Goal: Task Accomplishment & Management: Use online tool/utility

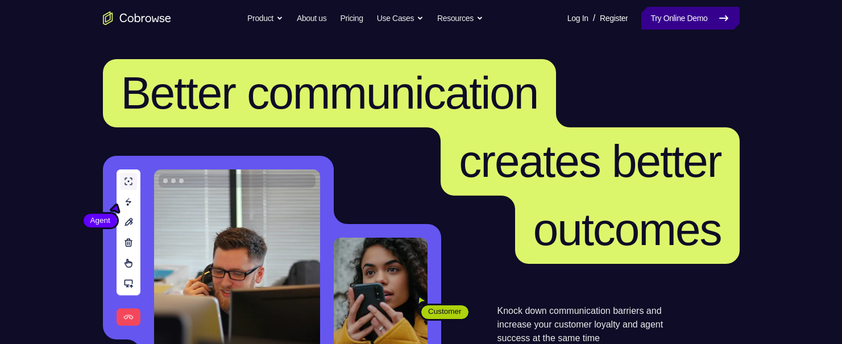
click at [667, 20] on link "Try Online Demo" at bounding box center [690, 18] width 98 height 23
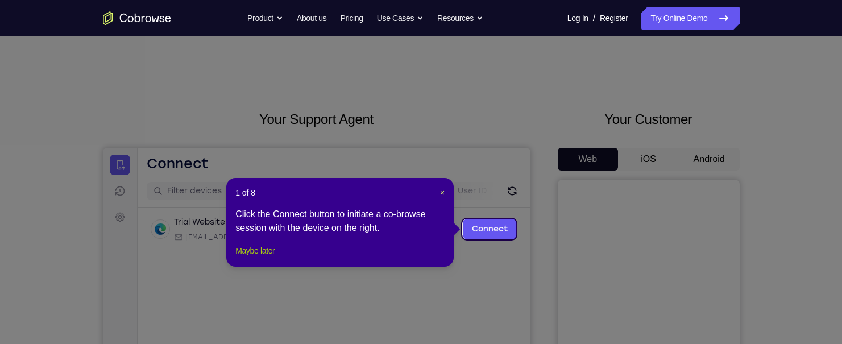
click at [252, 258] on button "Maybe later" at bounding box center [254, 251] width 39 height 14
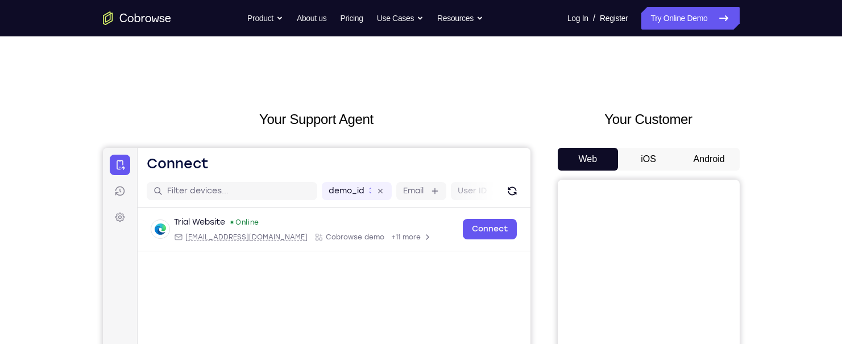
click at [723, 163] on button "Android" at bounding box center [709, 159] width 61 height 23
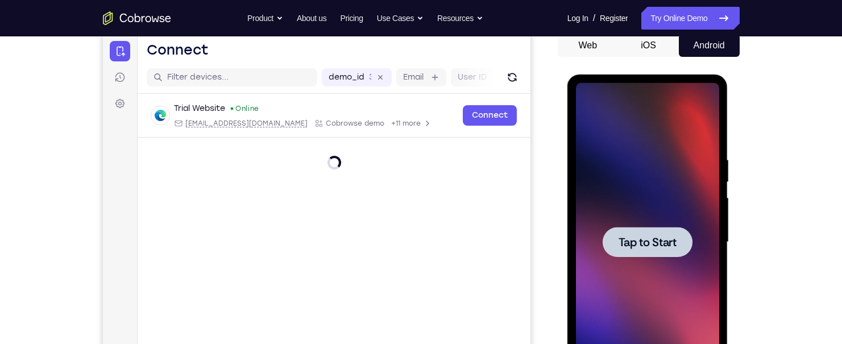
click at [666, 228] on div at bounding box center [648, 242] width 90 height 30
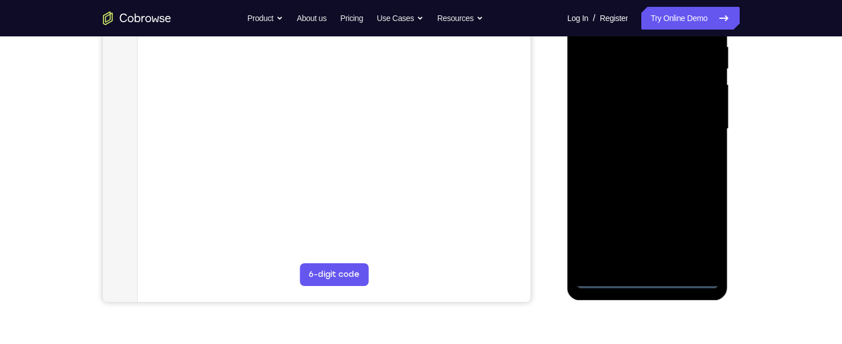
scroll to position [227, 0]
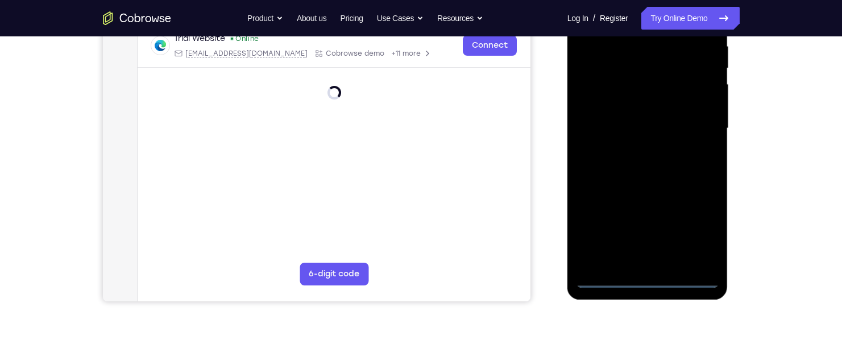
click at [652, 276] on div at bounding box center [647, 128] width 143 height 318
click at [698, 230] on div at bounding box center [647, 128] width 143 height 318
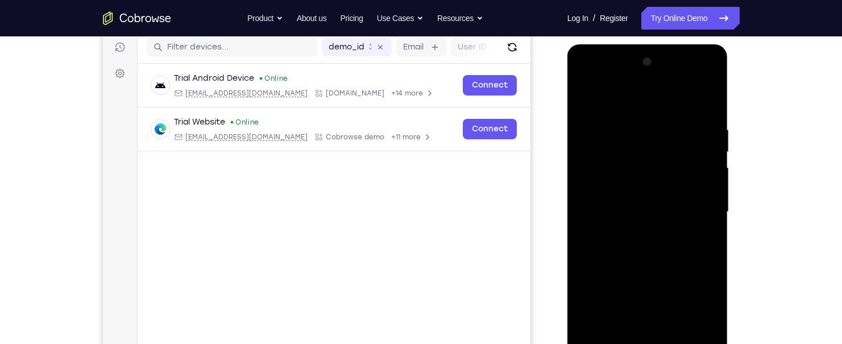
scroll to position [114, 0]
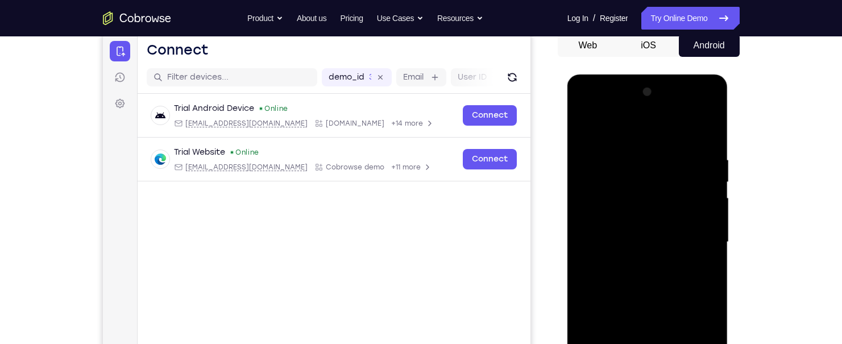
click at [617, 140] on div at bounding box center [647, 242] width 143 height 318
click at [696, 229] on div at bounding box center [647, 242] width 143 height 318
click at [634, 262] on div at bounding box center [647, 242] width 143 height 318
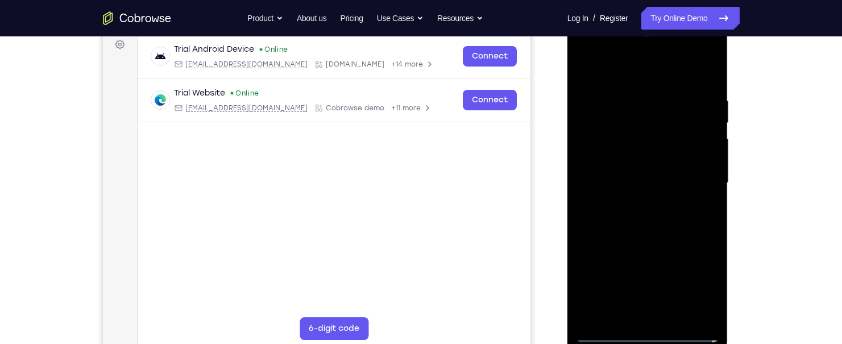
scroll to position [174, 0]
click at [639, 179] on div at bounding box center [647, 182] width 143 height 318
click at [642, 159] on div at bounding box center [647, 182] width 143 height 318
click at [636, 160] on div at bounding box center [647, 182] width 143 height 318
click at [646, 183] on div at bounding box center [647, 182] width 143 height 318
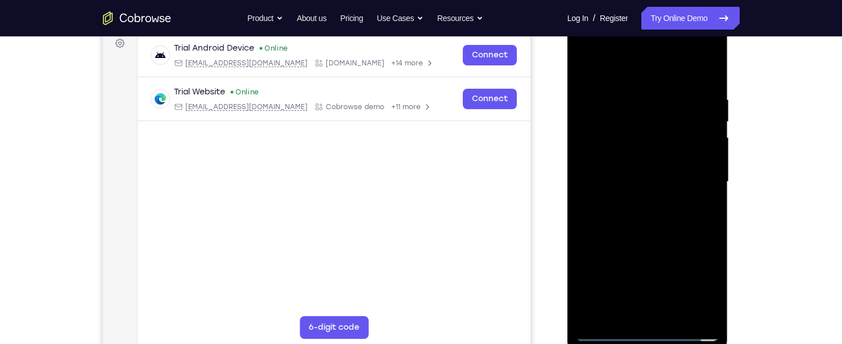
click at [641, 219] on div at bounding box center [647, 182] width 143 height 318
click at [641, 222] on div at bounding box center [647, 182] width 143 height 318
click at [641, 218] on div at bounding box center [647, 182] width 143 height 318
click at [636, 218] on div at bounding box center [647, 182] width 143 height 318
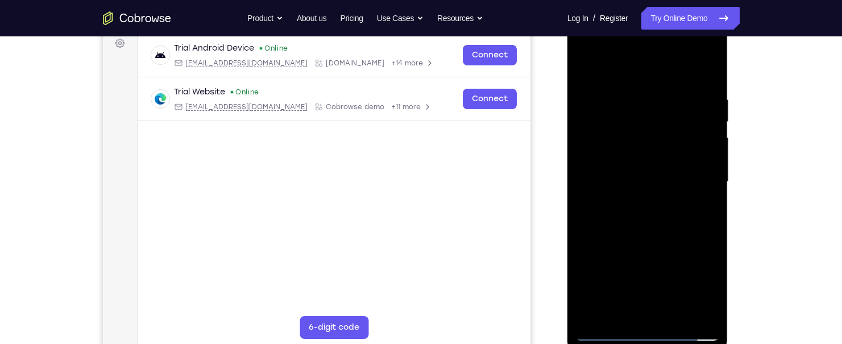
click at [679, 220] on div at bounding box center [647, 182] width 143 height 318
click at [704, 65] on div at bounding box center [647, 182] width 143 height 318
click at [705, 84] on div at bounding box center [647, 182] width 143 height 318
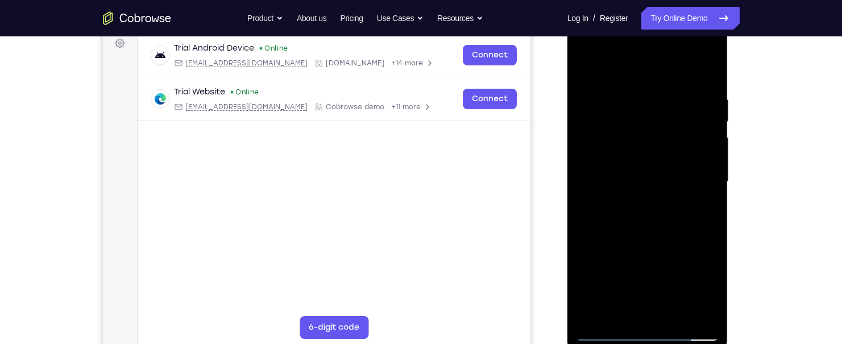
click at [708, 231] on div at bounding box center [647, 182] width 143 height 318
click at [715, 231] on div at bounding box center [647, 182] width 143 height 318
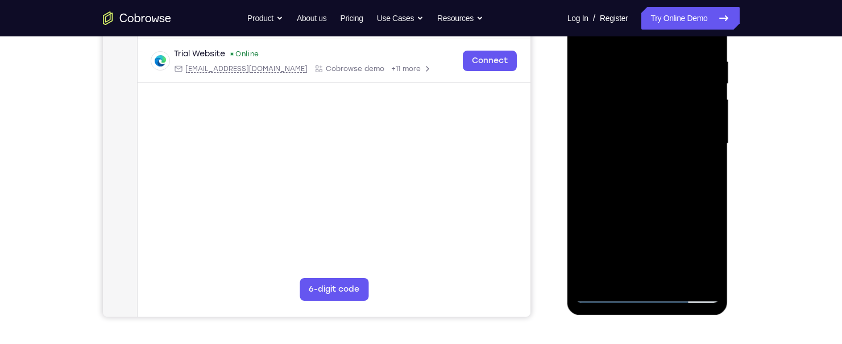
scroll to position [231, 0]
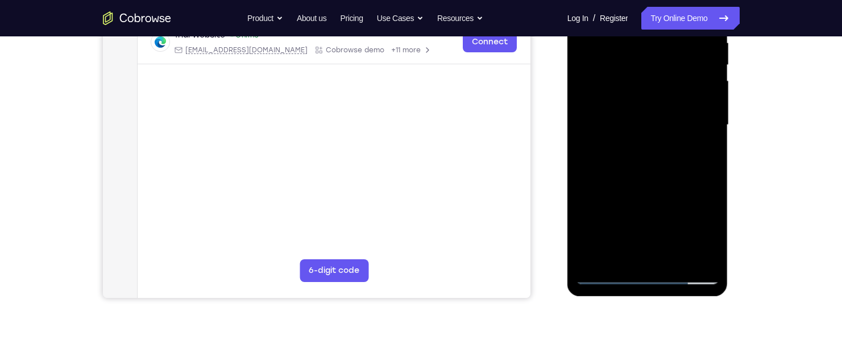
click at [712, 240] on div at bounding box center [647, 125] width 143 height 318
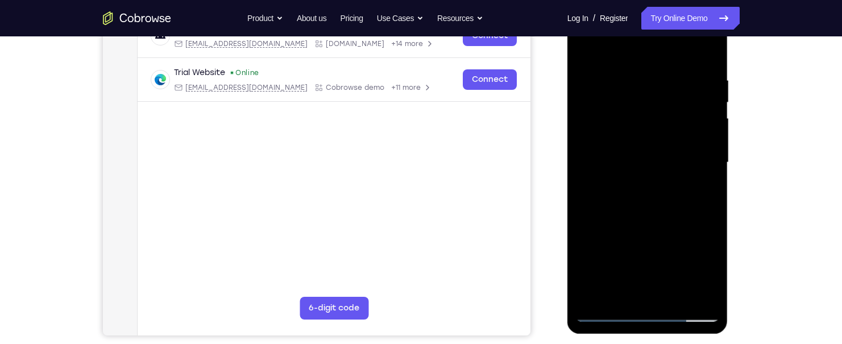
scroll to position [117, 0]
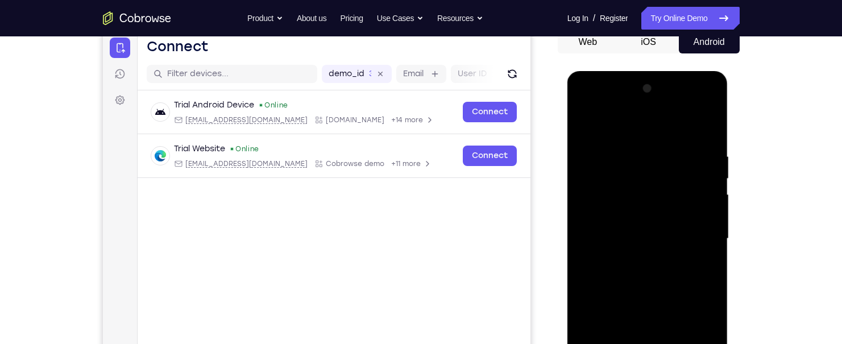
drag, startPoint x: 687, startPoint y: 241, endPoint x: 683, endPoint y: 186, distance: 54.7
click at [683, 187] on div at bounding box center [647, 239] width 143 height 318
drag, startPoint x: 683, startPoint y: 291, endPoint x: 681, endPoint y: 216, distance: 75.1
click at [681, 216] on div at bounding box center [647, 239] width 143 height 318
drag, startPoint x: 679, startPoint y: 240, endPoint x: 678, endPoint y: 179, distance: 62.0
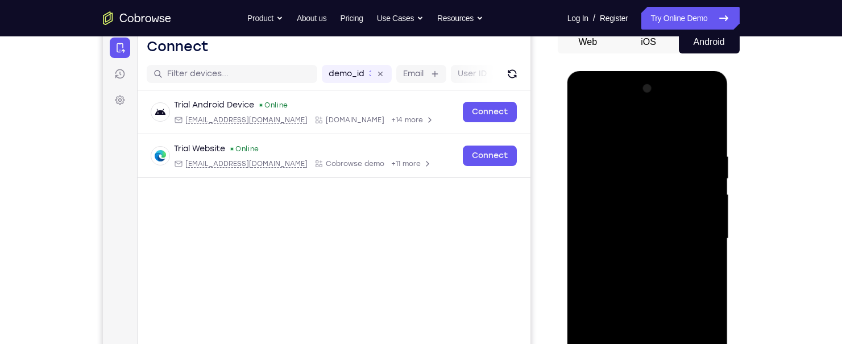
click at [678, 179] on div at bounding box center [647, 239] width 143 height 318
drag, startPoint x: 648, startPoint y: 281, endPoint x: 657, endPoint y: 205, distance: 76.2
click at [657, 205] on div at bounding box center [647, 239] width 143 height 318
drag, startPoint x: 699, startPoint y: 277, endPoint x: 685, endPoint y: 175, distance: 103.2
click at [685, 175] on div at bounding box center [647, 239] width 143 height 318
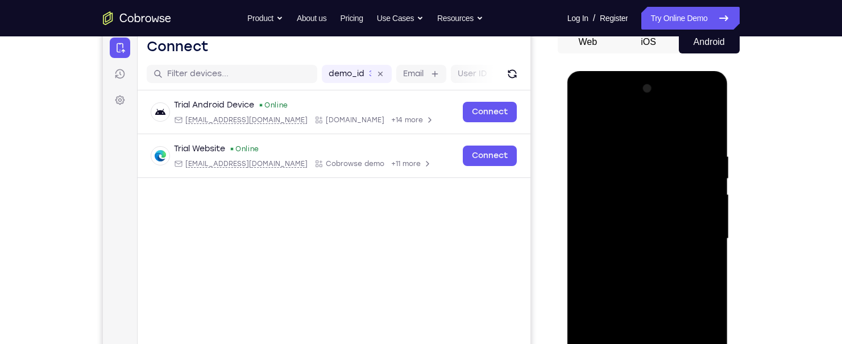
drag, startPoint x: 694, startPoint y: 212, endPoint x: 696, endPoint y: 134, distance: 78.5
click at [696, 134] on div at bounding box center [647, 239] width 143 height 318
drag, startPoint x: 658, startPoint y: 290, endPoint x: 652, endPoint y: 183, distance: 107.1
click at [652, 183] on div at bounding box center [647, 239] width 143 height 318
drag, startPoint x: 664, startPoint y: 263, endPoint x: 656, endPoint y: 223, distance: 41.1
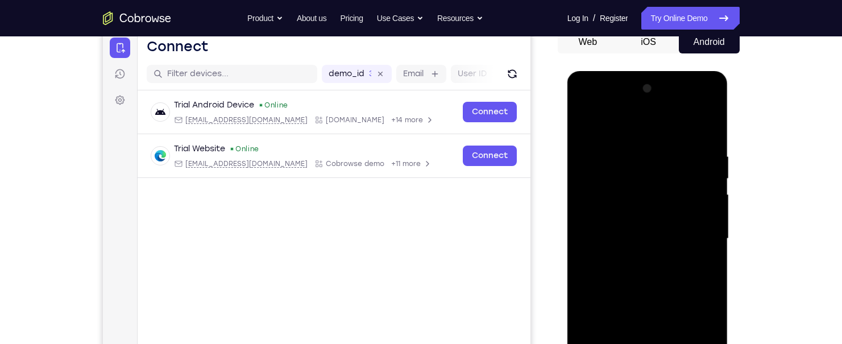
click at [656, 223] on div at bounding box center [647, 239] width 143 height 318
drag, startPoint x: 681, startPoint y: 280, endPoint x: 671, endPoint y: 194, distance: 87.0
click at [671, 194] on div at bounding box center [647, 239] width 143 height 318
drag, startPoint x: 667, startPoint y: 196, endPoint x: 669, endPoint y: 241, distance: 45.5
click at [669, 241] on div at bounding box center [647, 239] width 143 height 318
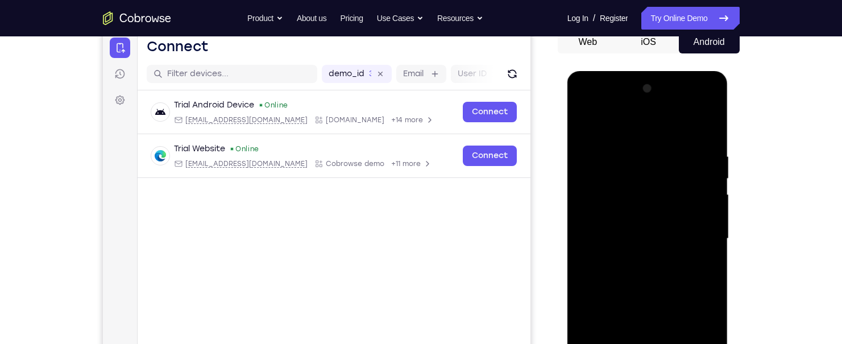
drag, startPoint x: 659, startPoint y: 154, endPoint x: 655, endPoint y: 230, distance: 75.7
click at [655, 230] on div at bounding box center [647, 239] width 143 height 318
drag, startPoint x: 678, startPoint y: 227, endPoint x: 691, endPoint y: 230, distance: 13.9
click at [677, 239] on div at bounding box center [647, 239] width 143 height 318
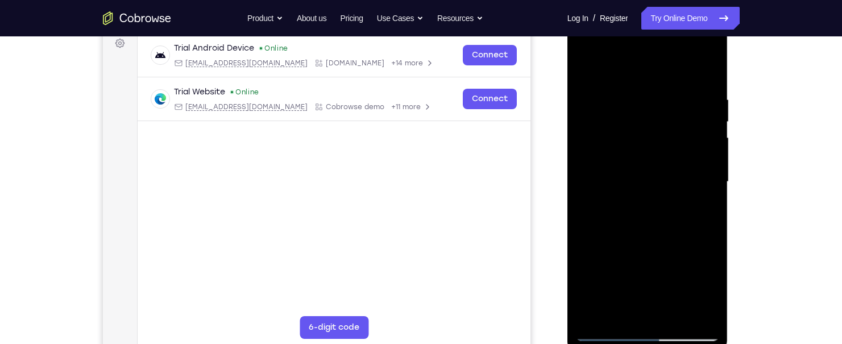
click at [670, 313] on div at bounding box center [647, 182] width 143 height 318
click at [641, 243] on div at bounding box center [647, 182] width 143 height 318
click at [671, 177] on div at bounding box center [647, 182] width 143 height 318
click at [621, 312] on div at bounding box center [647, 182] width 143 height 318
click at [704, 285] on div at bounding box center [647, 182] width 143 height 318
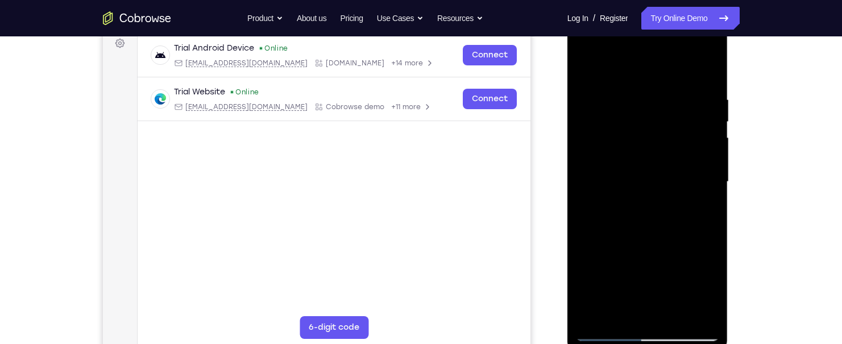
click at [702, 289] on div at bounding box center [647, 182] width 143 height 318
click at [687, 227] on div at bounding box center [647, 182] width 143 height 318
click at [688, 230] on div at bounding box center [647, 182] width 143 height 318
click at [712, 294] on div at bounding box center [647, 182] width 143 height 318
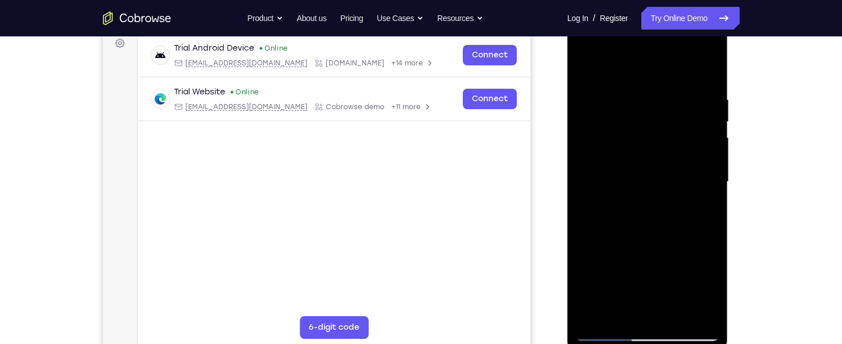
click at [712, 294] on div at bounding box center [647, 182] width 143 height 318
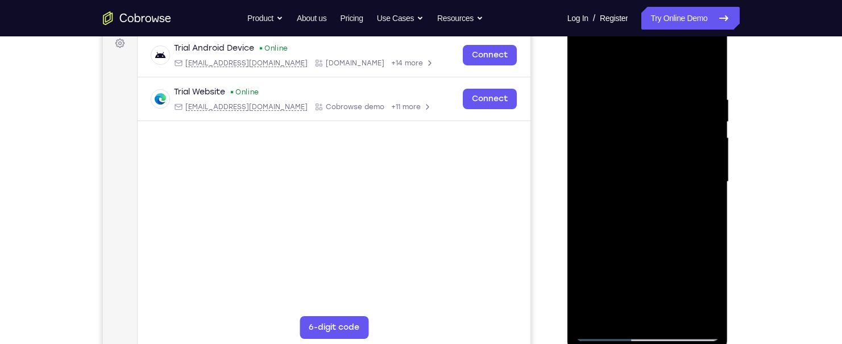
click at [712, 294] on div at bounding box center [647, 182] width 143 height 318
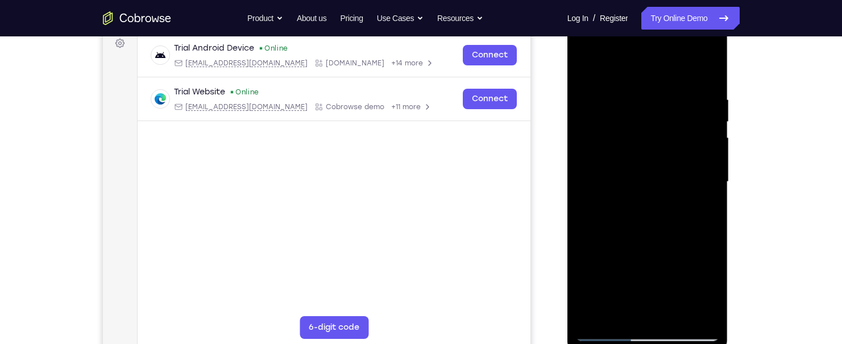
click at [712, 294] on div at bounding box center [647, 182] width 143 height 318
click at [702, 288] on div at bounding box center [647, 182] width 143 height 318
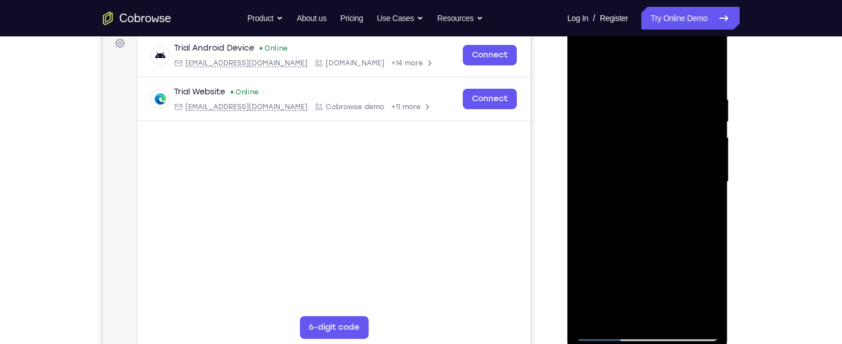
click at [702, 288] on div at bounding box center [647, 182] width 143 height 318
click at [719, 289] on div at bounding box center [647, 182] width 143 height 318
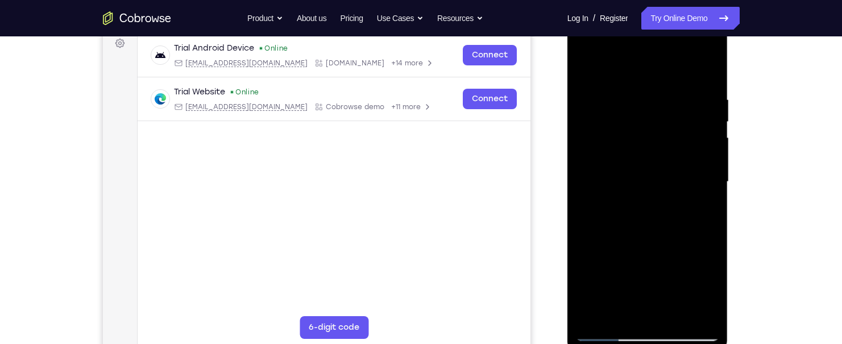
click at [719, 289] on div at bounding box center [647, 183] width 161 height 339
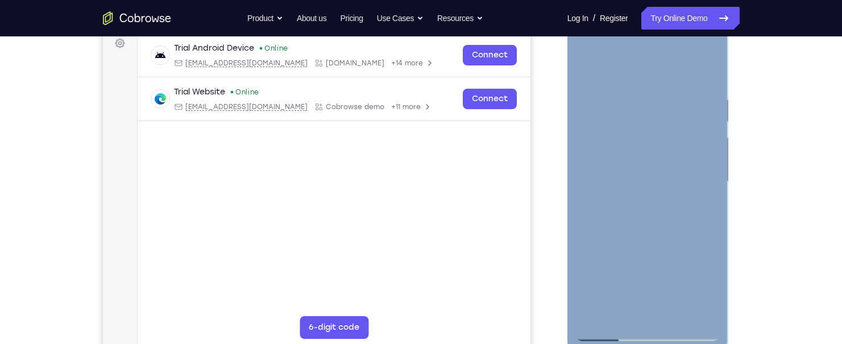
click at [719, 289] on div at bounding box center [647, 183] width 161 height 339
click at [718, 290] on div at bounding box center [647, 182] width 143 height 318
click at [717, 291] on div at bounding box center [647, 182] width 143 height 318
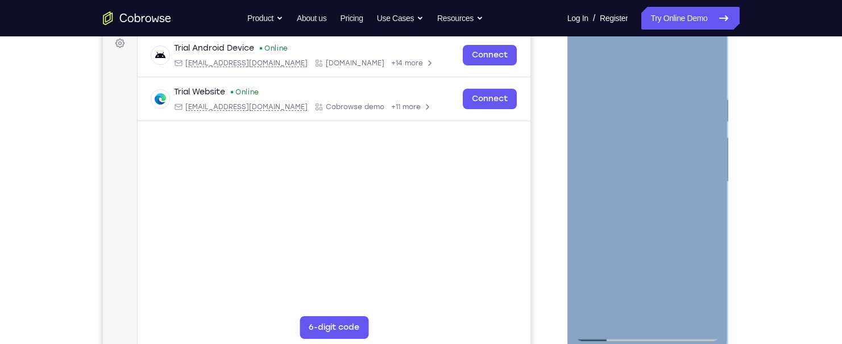
click at [700, 205] on div at bounding box center [647, 182] width 143 height 318
click at [585, 72] on div at bounding box center [647, 182] width 143 height 318
click at [634, 203] on div at bounding box center [647, 182] width 143 height 318
click at [703, 209] on div at bounding box center [647, 182] width 143 height 318
click at [586, 68] on div at bounding box center [647, 182] width 143 height 318
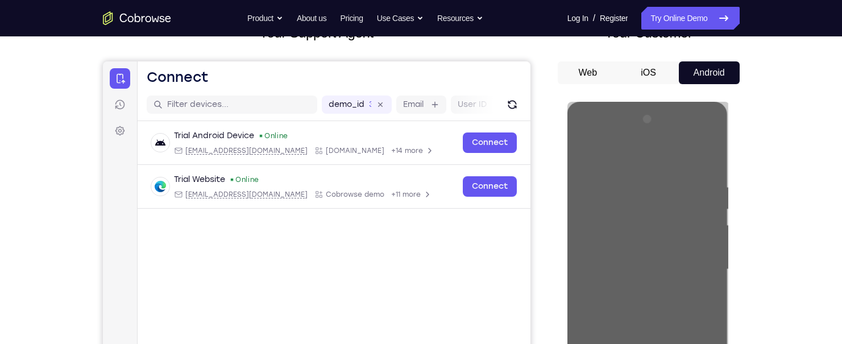
scroll to position [114, 0]
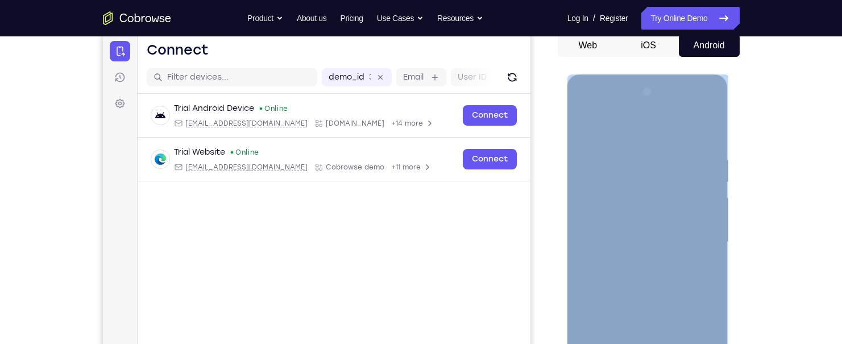
click at [669, 200] on div at bounding box center [647, 242] width 143 height 318
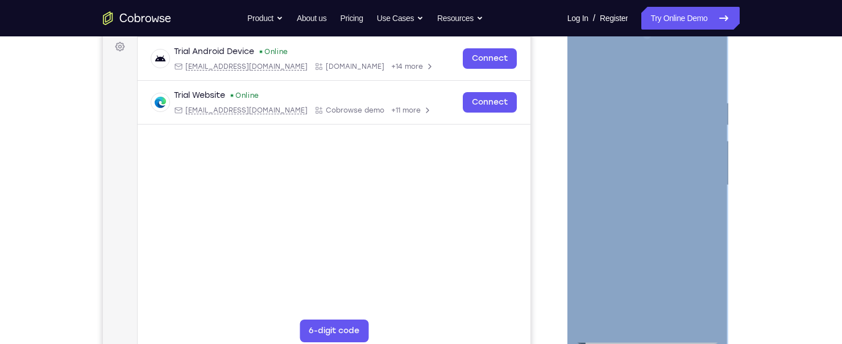
scroll to position [227, 0]
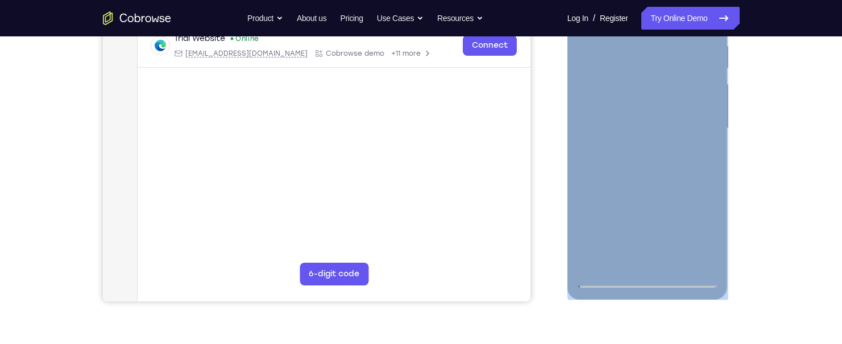
click at [704, 153] on div at bounding box center [647, 128] width 143 height 318
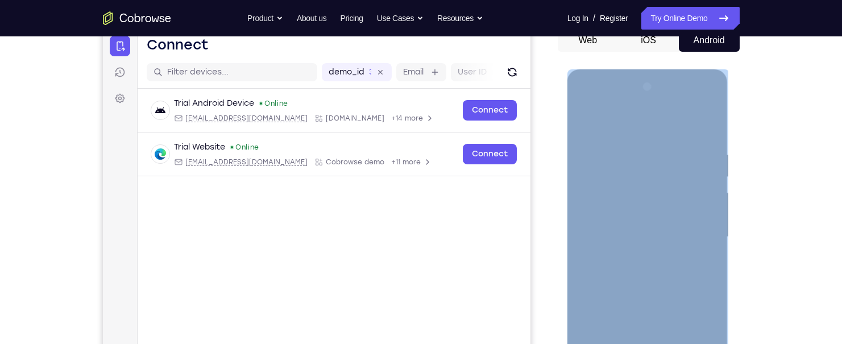
scroll to position [114, 0]
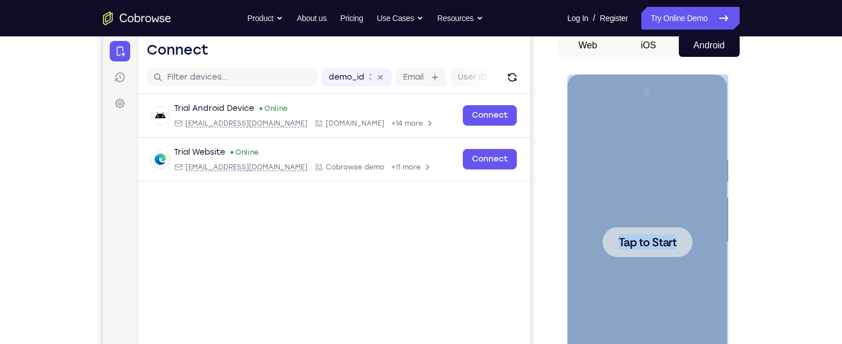
click at [590, 128] on div at bounding box center [647, 242] width 143 height 318
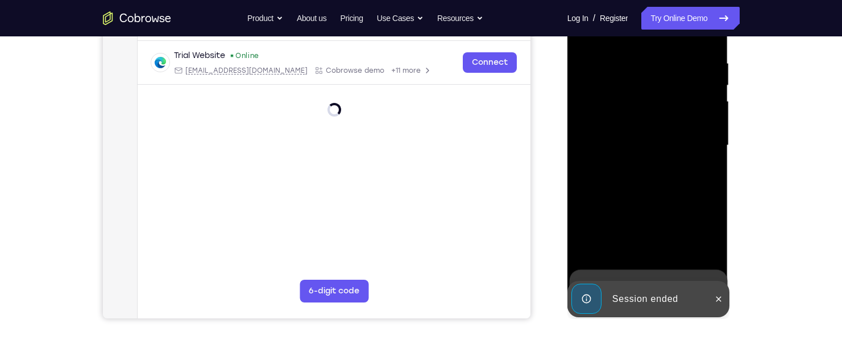
scroll to position [227, 0]
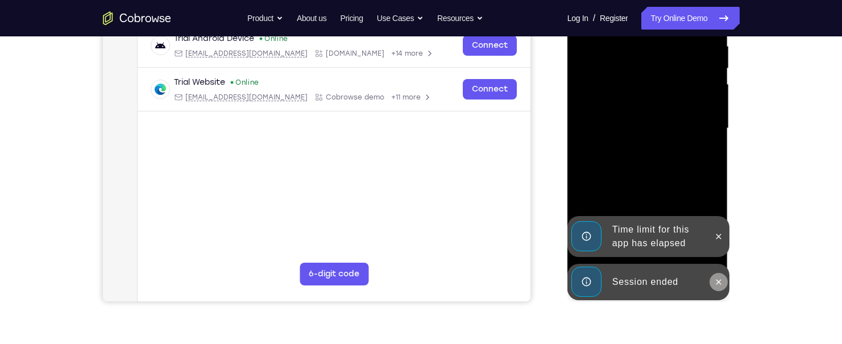
click at [719, 277] on icon at bounding box center [718, 281] width 9 height 9
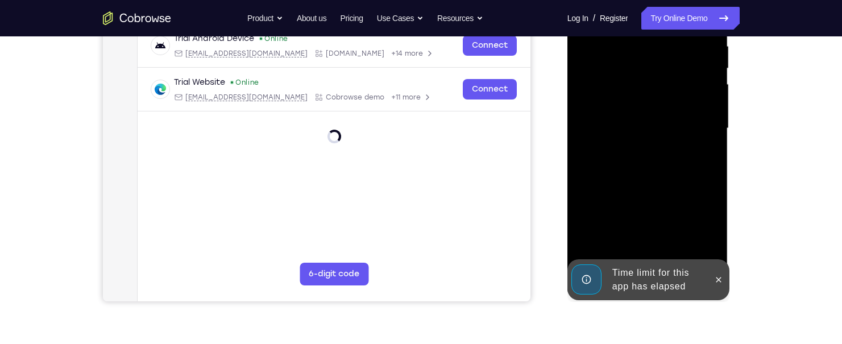
click at [646, 279] on div "Time limit for this app has elapsed" at bounding box center [657, 280] width 99 height 36
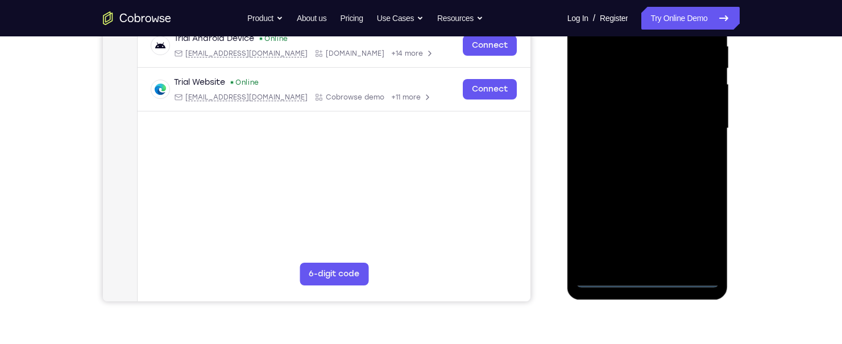
click at [647, 278] on div at bounding box center [647, 128] width 143 height 318
click at [695, 228] on div at bounding box center [647, 128] width 143 height 318
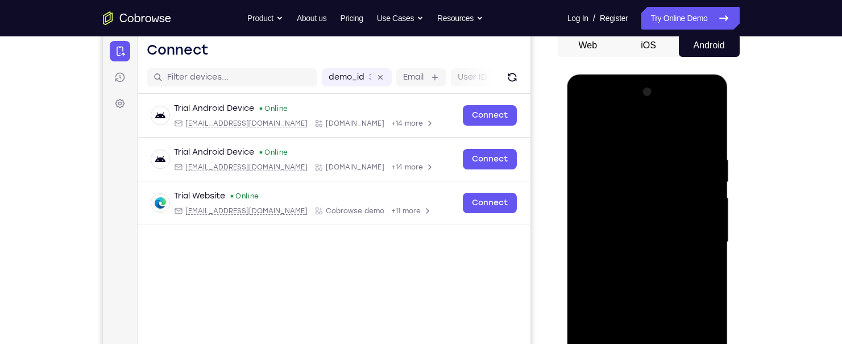
scroll to position [171, 0]
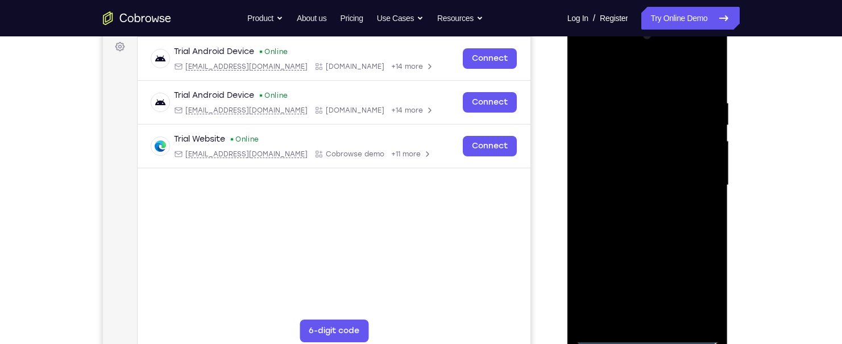
drag, startPoint x: 632, startPoint y: 77, endPoint x: 632, endPoint y: 85, distance: 8.5
click at [632, 78] on div at bounding box center [647, 185] width 143 height 318
click at [632, 80] on div at bounding box center [647, 185] width 143 height 318
click at [695, 181] on div at bounding box center [647, 185] width 143 height 318
click at [633, 202] on div at bounding box center [647, 185] width 143 height 318
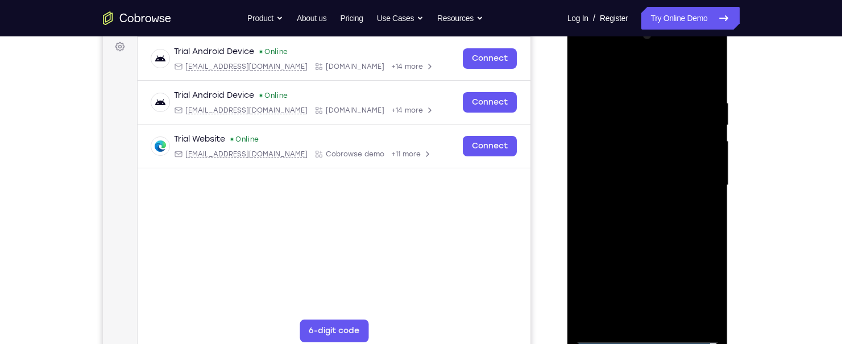
click at [624, 171] on div at bounding box center [647, 185] width 143 height 318
click at [598, 159] on div at bounding box center [647, 185] width 143 height 318
click at [651, 184] on div at bounding box center [647, 185] width 143 height 318
click at [709, 84] on div at bounding box center [647, 185] width 143 height 318
click at [709, 86] on div at bounding box center [647, 185] width 143 height 318
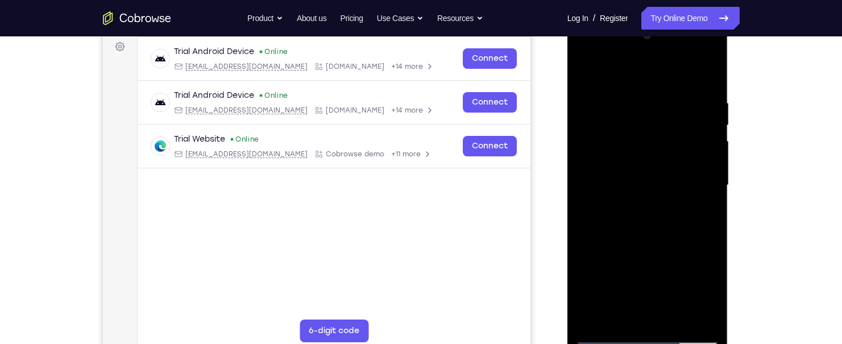
click at [630, 101] on div at bounding box center [647, 185] width 143 height 318
click at [630, 99] on div at bounding box center [647, 185] width 143 height 318
click at [714, 176] on div at bounding box center [647, 185] width 143 height 318
click at [690, 314] on div at bounding box center [647, 185] width 143 height 318
click at [651, 315] on div at bounding box center [647, 185] width 143 height 318
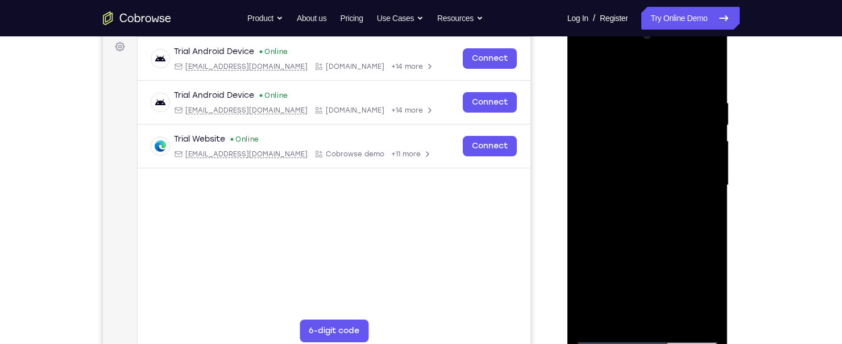
click at [708, 308] on div at bounding box center [647, 185] width 143 height 318
drag, startPoint x: 702, startPoint y: 216, endPoint x: 708, endPoint y: 207, distance: 11.4
click at [705, 213] on div at bounding box center [647, 185] width 143 height 318
click at [708, 207] on div at bounding box center [647, 185] width 143 height 318
drag, startPoint x: 700, startPoint y: 126, endPoint x: 700, endPoint y: 103, distance: 22.7
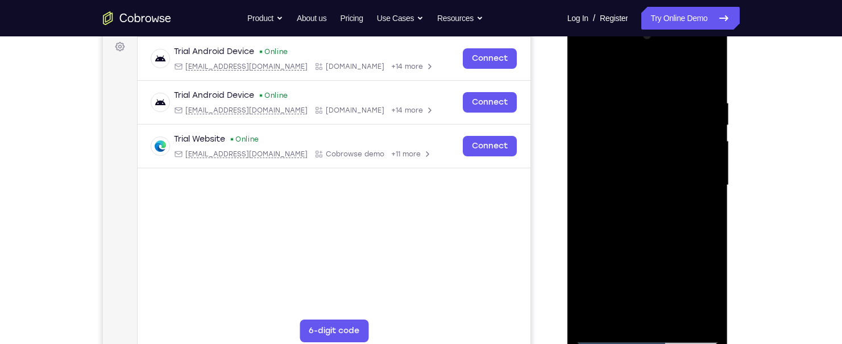
click at [700, 124] on div at bounding box center [647, 185] width 143 height 318
click at [716, 106] on div at bounding box center [647, 185] width 143 height 318
click at [584, 248] on div at bounding box center [647, 185] width 143 height 318
click at [707, 188] on div at bounding box center [647, 185] width 143 height 318
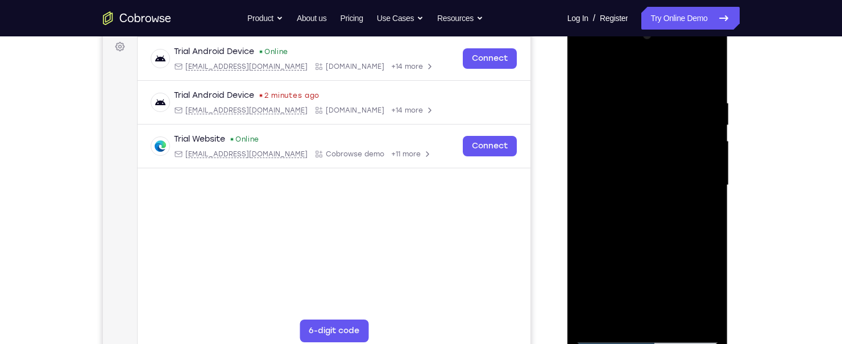
click at [707, 188] on div at bounding box center [647, 185] width 143 height 318
click at [711, 173] on div at bounding box center [647, 185] width 143 height 318
click at [712, 181] on div at bounding box center [647, 185] width 143 height 318
click at [710, 184] on div at bounding box center [647, 185] width 143 height 318
click at [705, 204] on div at bounding box center [647, 185] width 143 height 318
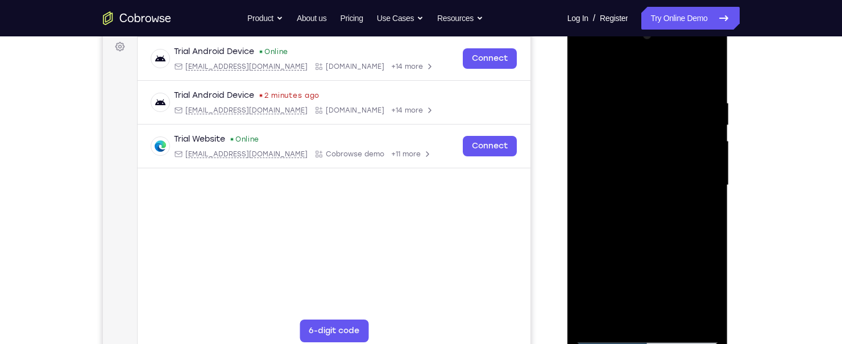
click at [705, 204] on div at bounding box center [647, 185] width 143 height 318
drag, startPoint x: 703, startPoint y: 199, endPoint x: 684, endPoint y: 181, distance: 25.7
click at [700, 197] on div at bounding box center [647, 185] width 143 height 318
click at [682, 173] on div at bounding box center [647, 185] width 143 height 318
click at [691, 168] on div at bounding box center [647, 185] width 143 height 318
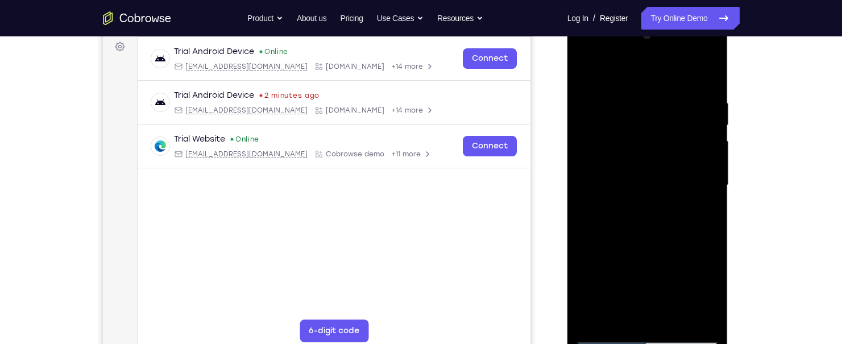
click at [691, 168] on div at bounding box center [647, 185] width 143 height 318
click at [588, 194] on div at bounding box center [647, 185] width 143 height 318
click at [585, 196] on div at bounding box center [647, 185] width 143 height 318
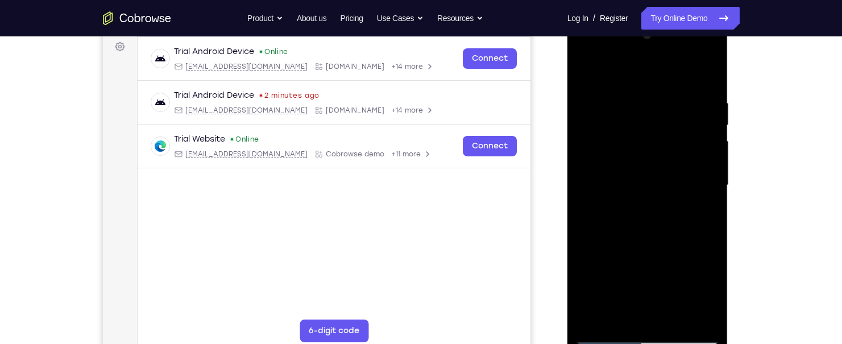
click at [585, 196] on div at bounding box center [647, 185] width 143 height 318
click at [702, 196] on div at bounding box center [647, 185] width 143 height 318
click at [711, 190] on div at bounding box center [647, 185] width 143 height 318
click at [582, 186] on div at bounding box center [647, 185] width 143 height 318
click at [573, 188] on div at bounding box center [647, 187] width 161 height 339
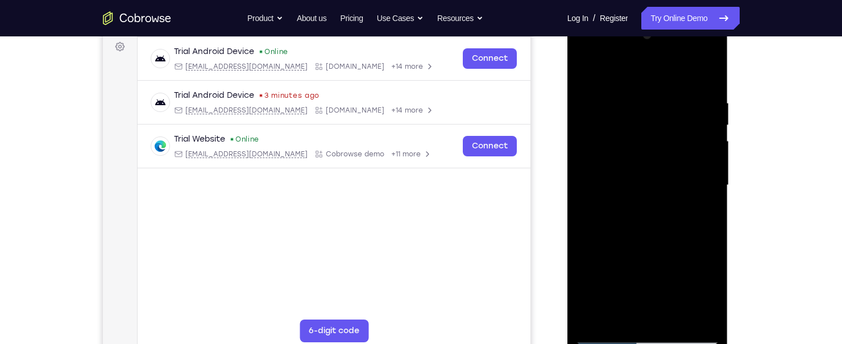
click at [698, 168] on div at bounding box center [647, 185] width 143 height 318
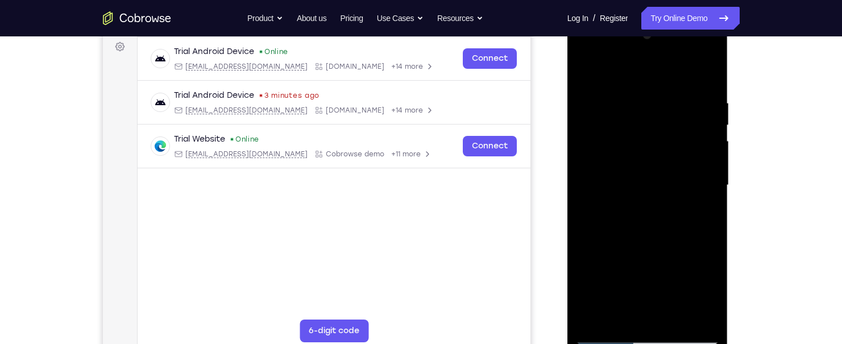
click at [698, 168] on div at bounding box center [647, 185] width 143 height 318
click at [698, 167] on div at bounding box center [647, 185] width 143 height 318
click at [719, 167] on div at bounding box center [647, 185] width 143 height 318
click at [708, 176] on div at bounding box center [647, 185] width 143 height 318
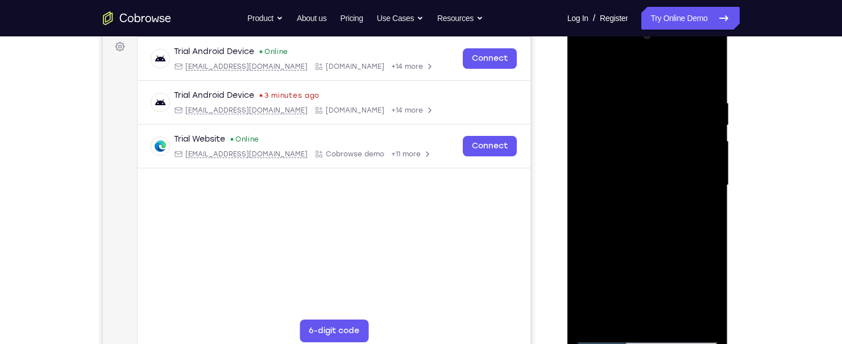
click at [708, 176] on div at bounding box center [647, 185] width 143 height 318
click at [708, 175] on div at bounding box center [647, 185] width 143 height 318
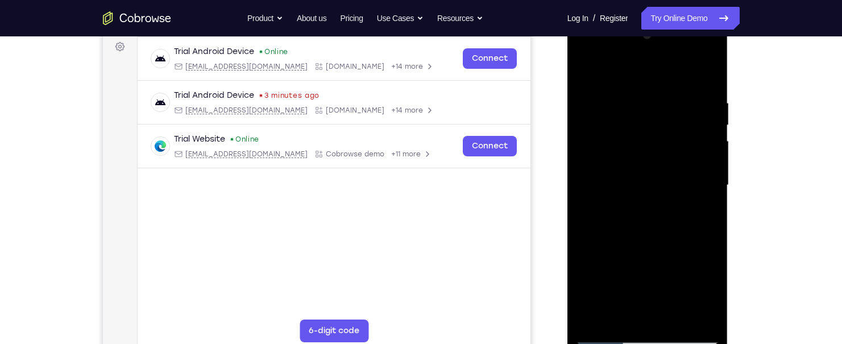
click at [708, 175] on div at bounding box center [647, 185] width 143 height 318
click at [711, 65] on div at bounding box center [647, 185] width 143 height 318
click at [711, 64] on div at bounding box center [647, 185] width 143 height 318
click at [701, 73] on div at bounding box center [647, 185] width 143 height 318
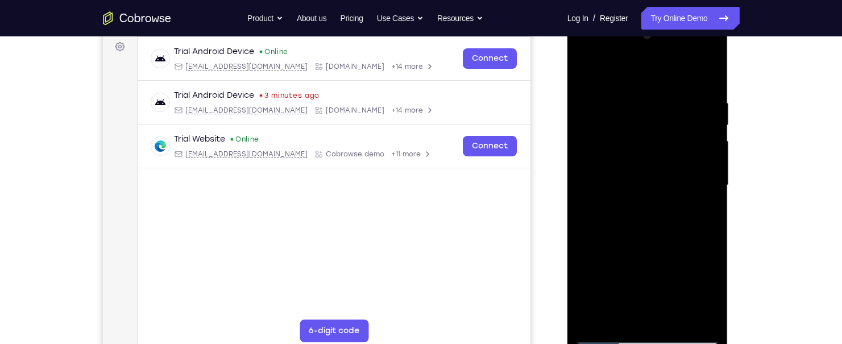
drag, startPoint x: 711, startPoint y: 65, endPoint x: 1127, endPoint y: 82, distance: 416.0
click at [711, 65] on div at bounding box center [647, 185] width 143 height 318
click at [587, 67] on div at bounding box center [647, 185] width 143 height 318
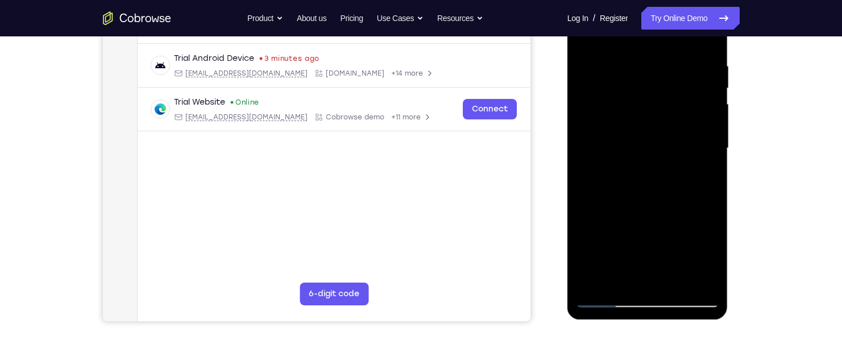
scroll to position [227, 0]
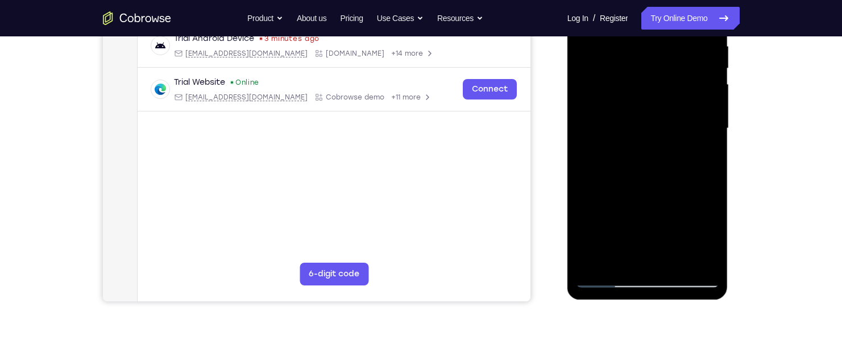
drag, startPoint x: 673, startPoint y: 187, endPoint x: 664, endPoint y: 107, distance: 80.6
click at [664, 107] on div at bounding box center [647, 128] width 143 height 318
drag, startPoint x: 665, startPoint y: 191, endPoint x: 657, endPoint y: 115, distance: 76.5
click at [657, 116] on div at bounding box center [647, 128] width 143 height 318
drag, startPoint x: 659, startPoint y: 157, endPoint x: 643, endPoint y: 92, distance: 67.4
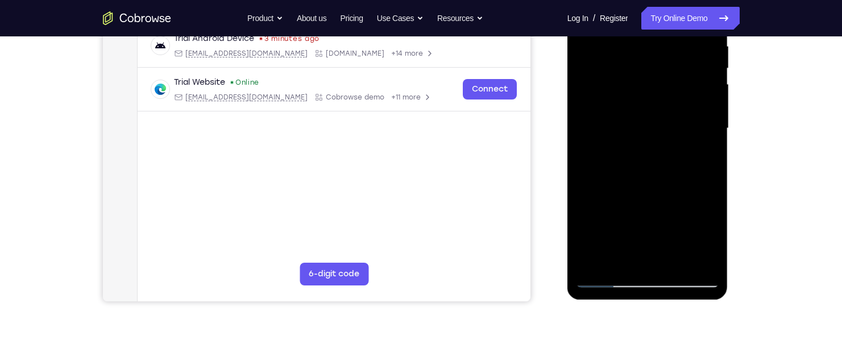
click at [643, 92] on div at bounding box center [647, 128] width 143 height 318
drag, startPoint x: 646, startPoint y: 200, endPoint x: 650, endPoint y: 113, distance: 87.1
click at [650, 113] on div at bounding box center [647, 128] width 143 height 318
drag, startPoint x: 638, startPoint y: 215, endPoint x: 645, endPoint y: 126, distance: 88.9
click at [645, 126] on div at bounding box center [647, 128] width 143 height 318
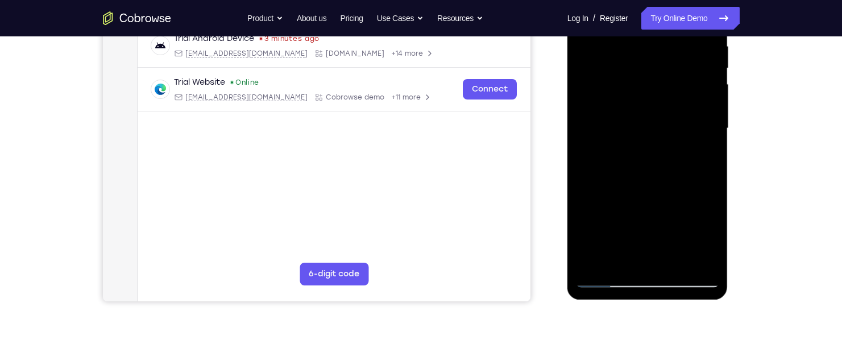
click at [706, 174] on div at bounding box center [647, 128] width 143 height 318
drag, startPoint x: 705, startPoint y: 181, endPoint x: 705, endPoint y: 90, distance: 91.0
click at [705, 90] on div at bounding box center [647, 128] width 143 height 318
drag, startPoint x: 671, startPoint y: 152, endPoint x: 669, endPoint y: 92, distance: 60.3
click at [669, 92] on div at bounding box center [647, 128] width 143 height 318
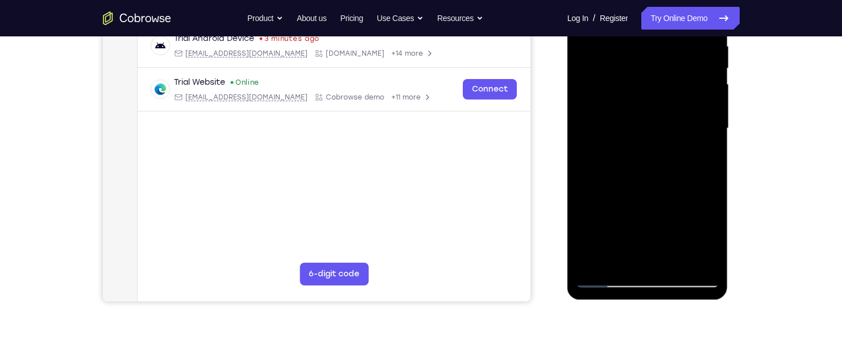
drag, startPoint x: 662, startPoint y: 159, endPoint x: 644, endPoint y: 89, distance: 72.3
click at [644, 89] on div at bounding box center [647, 128] width 143 height 318
drag, startPoint x: 679, startPoint y: 169, endPoint x: 678, endPoint y: 65, distance: 104.6
click at [678, 65] on div at bounding box center [647, 128] width 143 height 318
drag, startPoint x: 670, startPoint y: 167, endPoint x: 667, endPoint y: 105, distance: 61.4
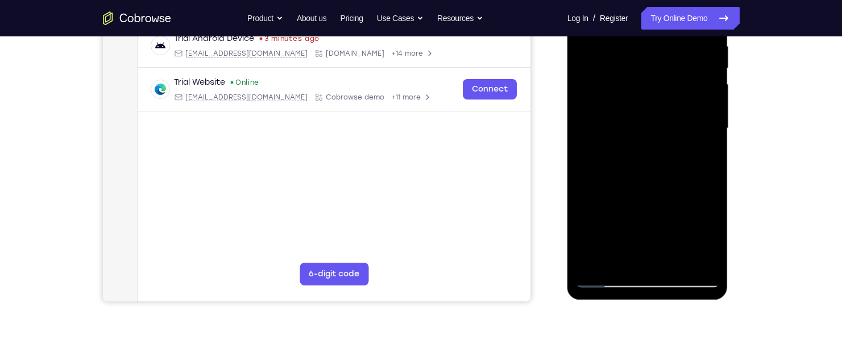
click at [667, 105] on div at bounding box center [647, 128] width 143 height 318
drag, startPoint x: 653, startPoint y: 184, endPoint x: 639, endPoint y: 117, distance: 67.9
click at [639, 117] on div at bounding box center [647, 128] width 143 height 318
click at [714, 133] on div at bounding box center [647, 128] width 143 height 318
drag, startPoint x: 713, startPoint y: 153, endPoint x: 711, endPoint y: 52, distance: 100.6
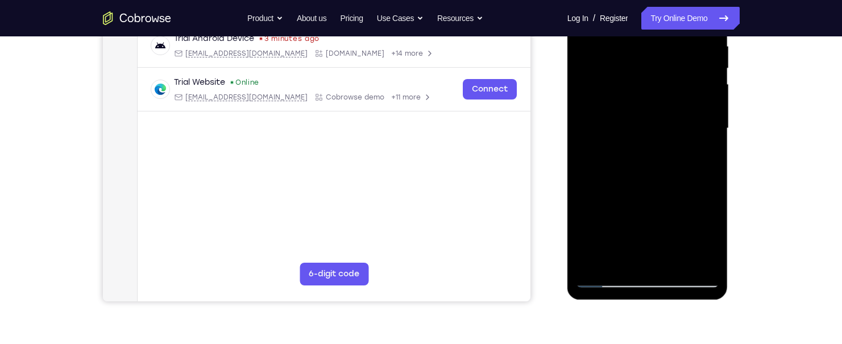
click at [711, 52] on div at bounding box center [647, 128] width 143 height 318
drag, startPoint x: 674, startPoint y: 158, endPoint x: 680, endPoint y: 68, distance: 90.0
click at [680, 68] on div at bounding box center [647, 128] width 143 height 318
drag, startPoint x: 664, startPoint y: 169, endPoint x: 669, endPoint y: 132, distance: 37.8
click at [669, 132] on div at bounding box center [647, 128] width 143 height 318
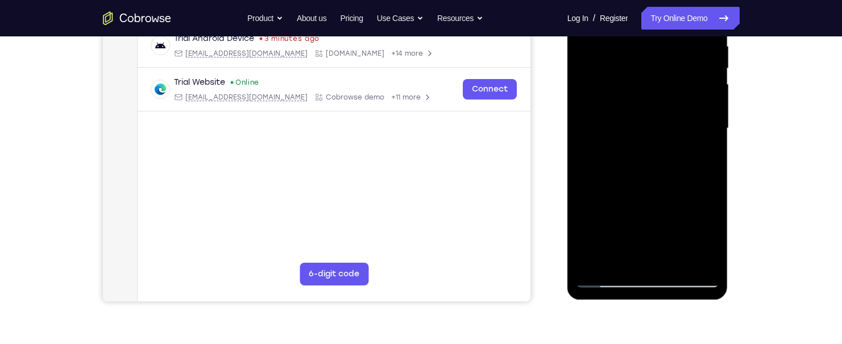
drag, startPoint x: 673, startPoint y: 111, endPoint x: 673, endPoint y: 82, distance: 29.0
click at [673, 82] on div at bounding box center [647, 128] width 143 height 318
drag, startPoint x: 671, startPoint y: 153, endPoint x: 660, endPoint y: 90, distance: 63.5
click at [660, 90] on div at bounding box center [647, 128] width 143 height 318
drag, startPoint x: 651, startPoint y: 189, endPoint x: 669, endPoint y: 63, distance: 127.4
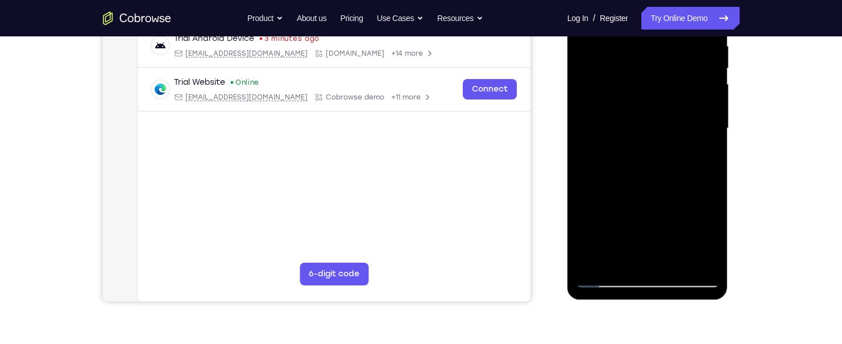
click at [669, 63] on div at bounding box center [647, 128] width 143 height 318
drag, startPoint x: 678, startPoint y: 194, endPoint x: 679, endPoint y: 71, distance: 122.8
click at [679, 71] on div at bounding box center [647, 128] width 143 height 318
drag, startPoint x: 679, startPoint y: 176, endPoint x: 682, endPoint y: 88, distance: 88.1
click at [682, 89] on div at bounding box center [647, 128] width 143 height 318
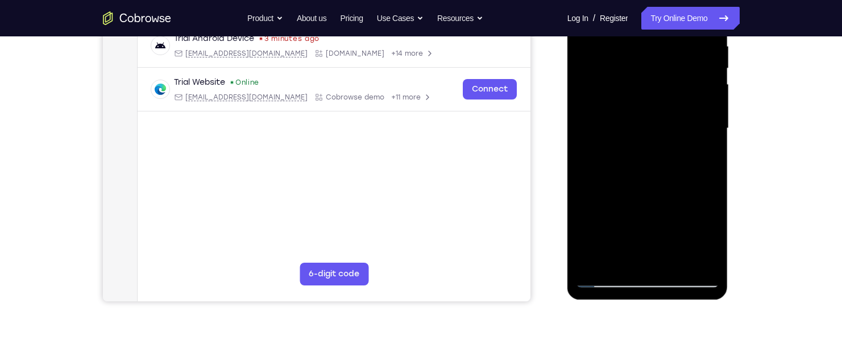
drag, startPoint x: 669, startPoint y: 185, endPoint x: 669, endPoint y: 139, distance: 45.5
click at [669, 139] on div at bounding box center [647, 128] width 143 height 318
drag, startPoint x: 667, startPoint y: 160, endPoint x: 662, endPoint y: 68, distance: 92.8
click at [662, 68] on div at bounding box center [647, 128] width 143 height 318
drag, startPoint x: 671, startPoint y: 166, endPoint x: 673, endPoint y: 96, distance: 69.9
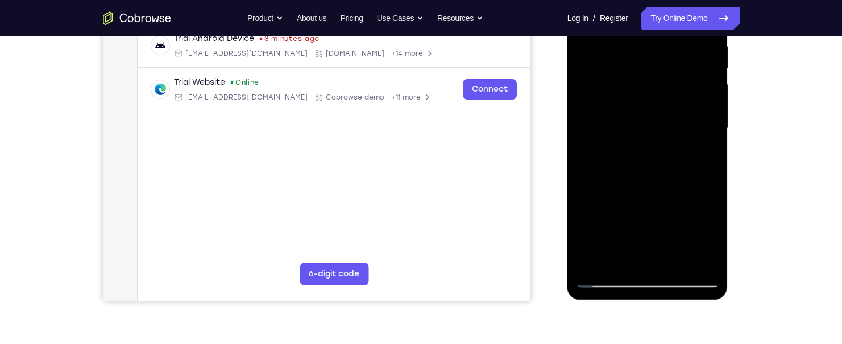
click at [673, 96] on div at bounding box center [647, 128] width 143 height 318
drag, startPoint x: 673, startPoint y: 193, endPoint x: 677, endPoint y: 111, distance: 82.0
click at [677, 111] on div at bounding box center [647, 128] width 143 height 318
drag, startPoint x: 662, startPoint y: 182, endPoint x: 665, endPoint y: 94, distance: 88.2
click at [665, 94] on div at bounding box center [647, 128] width 143 height 318
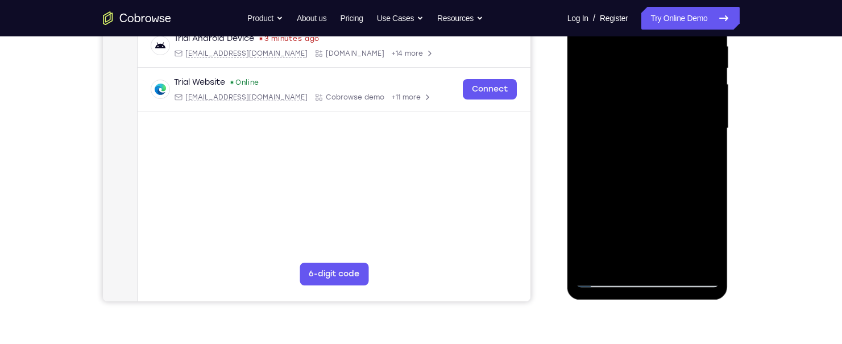
drag, startPoint x: 655, startPoint y: 226, endPoint x: 657, endPoint y: 153, distance: 72.2
click at [657, 153] on div at bounding box center [647, 128] width 143 height 318
click at [715, 247] on div at bounding box center [647, 128] width 143 height 318
drag, startPoint x: 662, startPoint y: 217, endPoint x: 669, endPoint y: 132, distance: 85.0
click at [669, 132] on div at bounding box center [647, 128] width 143 height 318
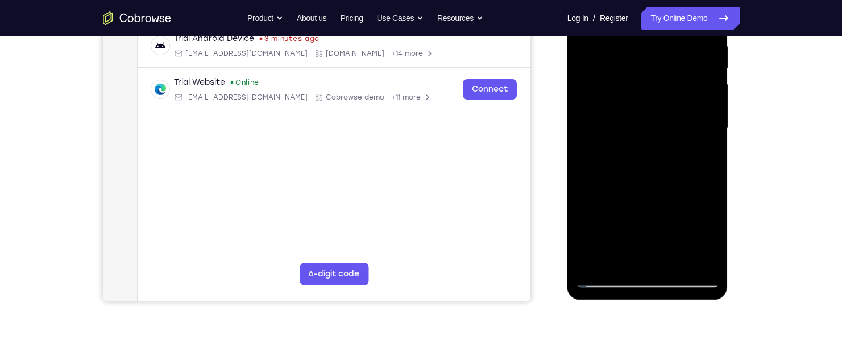
click at [707, 222] on div at bounding box center [647, 128] width 143 height 318
click at [709, 222] on div at bounding box center [647, 128] width 143 height 318
click at [598, 260] on div at bounding box center [647, 128] width 143 height 318
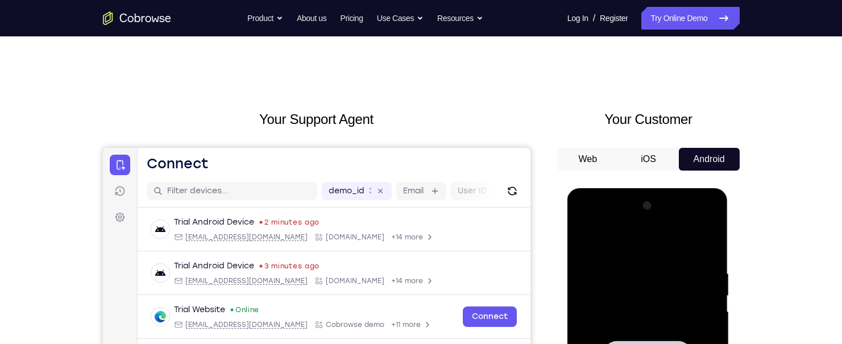
scroll to position [171, 0]
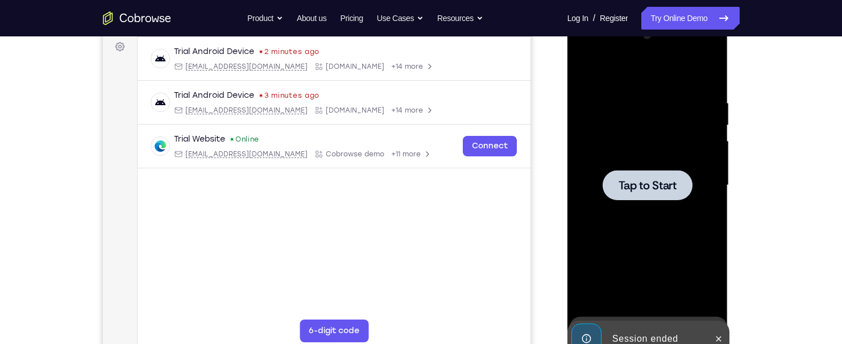
drag, startPoint x: 652, startPoint y: 165, endPoint x: 655, endPoint y: 172, distance: 7.4
click at [655, 171] on div "Tap to Start" at bounding box center [647, 185] width 143 height 318
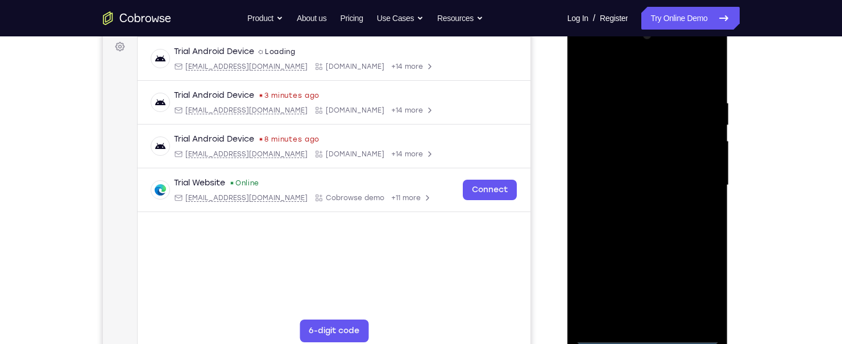
click at [654, 336] on div at bounding box center [647, 185] width 143 height 318
click at [684, 293] on div at bounding box center [647, 185] width 143 height 318
click at [686, 291] on div at bounding box center [647, 185] width 143 height 318
click at [689, 290] on div at bounding box center [647, 185] width 143 height 318
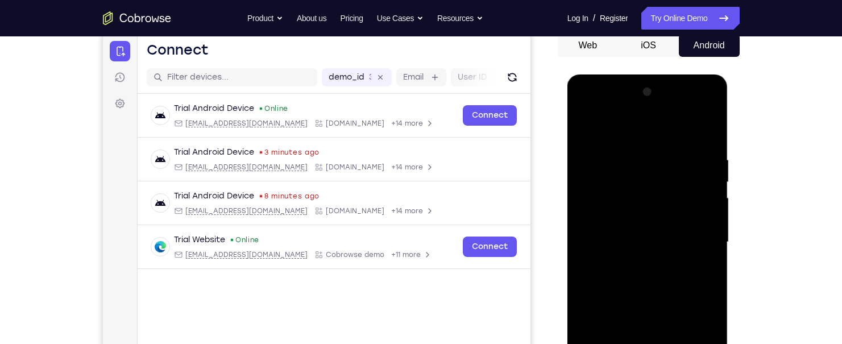
click at [624, 133] on div at bounding box center [647, 242] width 143 height 318
click at [702, 240] on div at bounding box center [647, 242] width 143 height 318
click at [637, 260] on div at bounding box center [647, 242] width 143 height 318
click at [623, 236] on div at bounding box center [647, 242] width 143 height 318
click at [628, 222] on div at bounding box center [647, 242] width 143 height 318
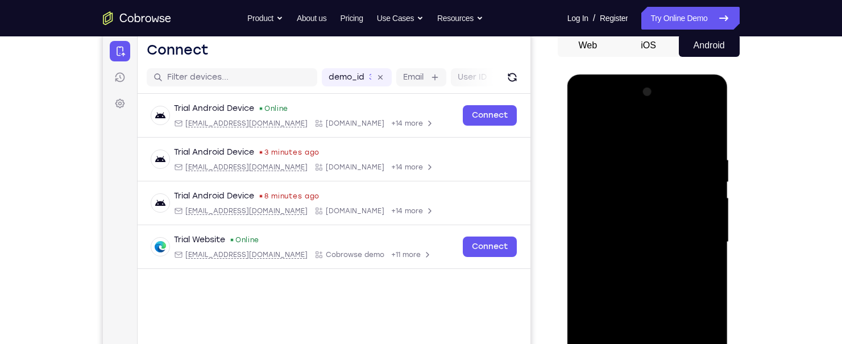
click at [665, 244] on div at bounding box center [647, 242] width 143 height 318
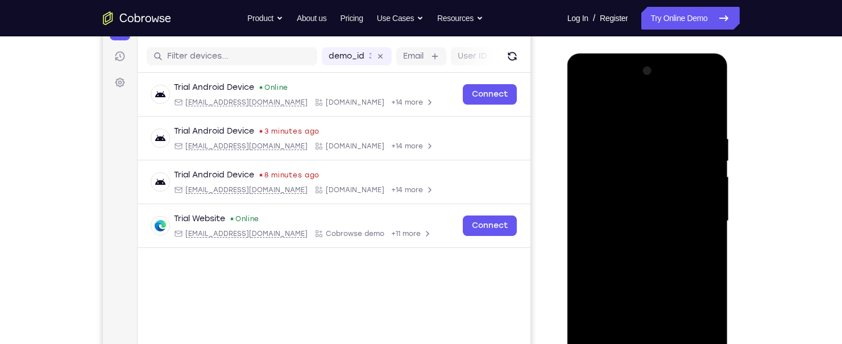
scroll to position [171, 0]
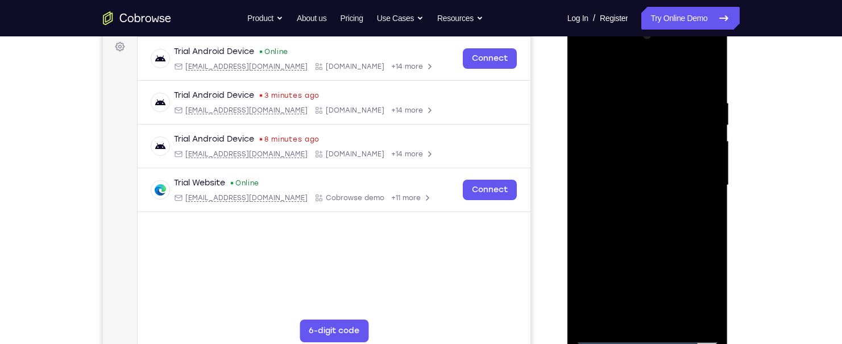
click at [650, 233] on div at bounding box center [647, 185] width 143 height 318
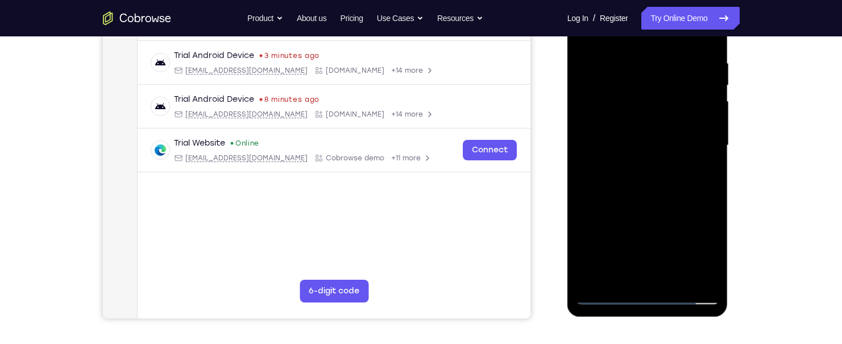
scroll to position [227, 0]
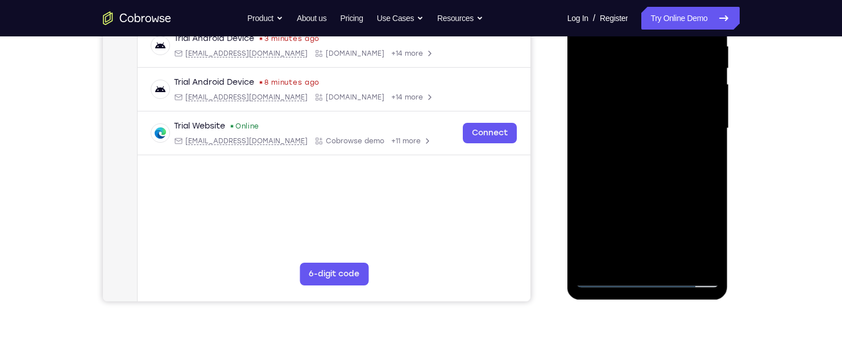
click at [713, 246] on div at bounding box center [647, 128] width 143 height 318
drag, startPoint x: 692, startPoint y: 201, endPoint x: 707, endPoint y: 85, distance: 116.9
click at [707, 85] on div at bounding box center [647, 128] width 143 height 318
drag, startPoint x: 687, startPoint y: 144, endPoint x: 683, endPoint y: 116, distance: 28.1
click at [683, 116] on div at bounding box center [647, 128] width 143 height 318
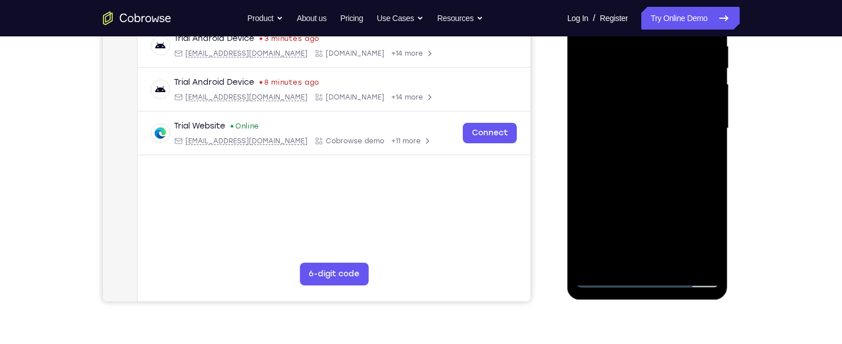
drag, startPoint x: 692, startPoint y: 248, endPoint x: 686, endPoint y: 180, distance: 68.6
click at [686, 180] on div at bounding box center [647, 128] width 143 height 318
drag, startPoint x: 679, startPoint y: 220, endPoint x: 690, endPoint y: 113, distance: 107.5
click at [690, 113] on div at bounding box center [647, 128] width 143 height 318
click at [738, 169] on div at bounding box center [649, 127] width 182 height 350
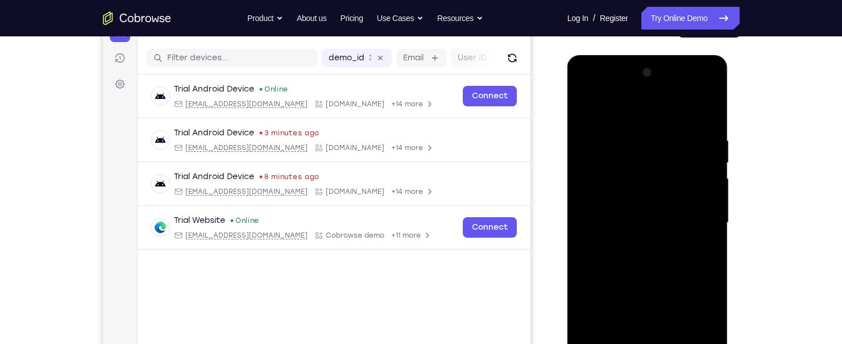
scroll to position [114, 0]
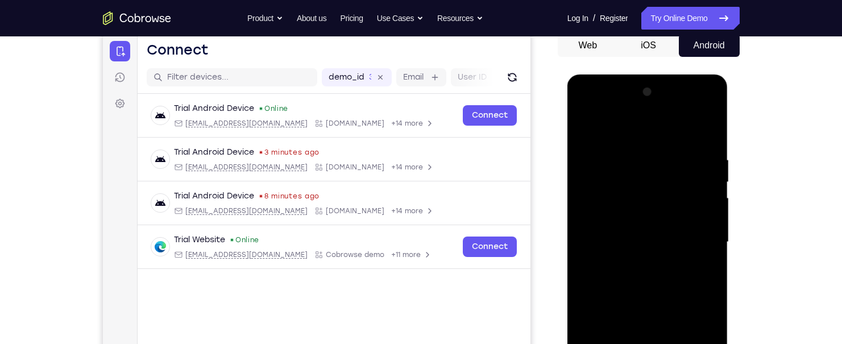
drag, startPoint x: 645, startPoint y: 188, endPoint x: 646, endPoint y: 227, distance: 39.2
click at [646, 227] on div at bounding box center [647, 242] width 143 height 318
drag, startPoint x: 641, startPoint y: 195, endPoint x: 636, endPoint y: 250, distance: 54.8
click at [636, 250] on div at bounding box center [647, 242] width 143 height 318
click at [642, 171] on div at bounding box center [647, 242] width 143 height 318
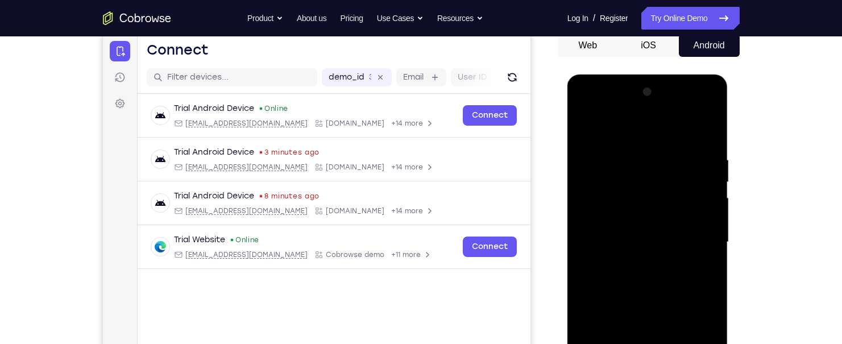
drag, startPoint x: 677, startPoint y: 252, endPoint x: 663, endPoint y: 185, distance: 69.1
click at [663, 185] on div at bounding box center [647, 242] width 143 height 318
drag, startPoint x: 664, startPoint y: 239, endPoint x: 659, endPoint y: 186, distance: 53.1
click at [659, 190] on div at bounding box center [647, 242] width 143 height 318
drag, startPoint x: 652, startPoint y: 254, endPoint x: 656, endPoint y: 149, distance: 104.7
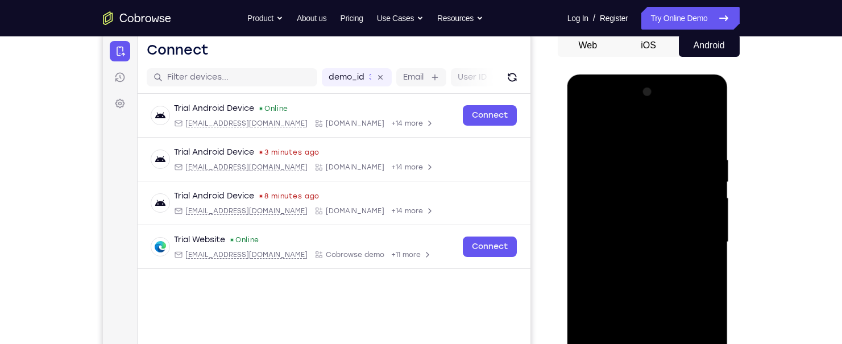
click at [656, 149] on div at bounding box center [647, 242] width 143 height 318
drag, startPoint x: 641, startPoint y: 272, endPoint x: 658, endPoint y: 213, distance: 61.7
click at [658, 213] on div at bounding box center [647, 242] width 143 height 318
click at [709, 199] on div at bounding box center [647, 242] width 143 height 318
click at [708, 199] on div at bounding box center [647, 242] width 143 height 318
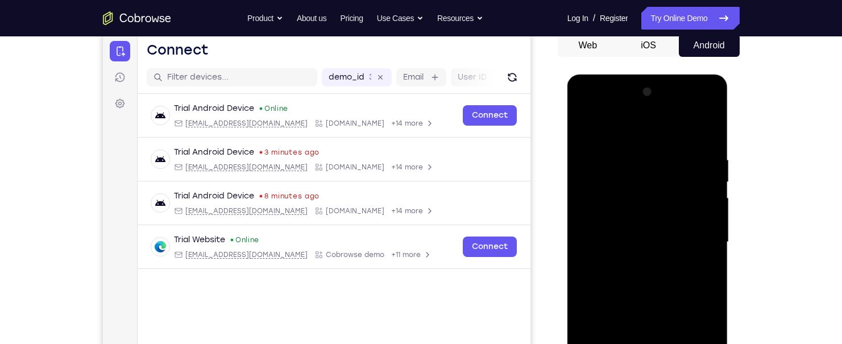
click at [706, 201] on div at bounding box center [647, 242] width 143 height 318
drag, startPoint x: 685, startPoint y: 253, endPoint x: 682, endPoint y: 142, distance: 110.9
click at [682, 142] on div at bounding box center [647, 242] width 143 height 318
drag, startPoint x: 671, startPoint y: 269, endPoint x: 682, endPoint y: 177, distance: 93.3
click at [682, 177] on div at bounding box center [647, 242] width 143 height 318
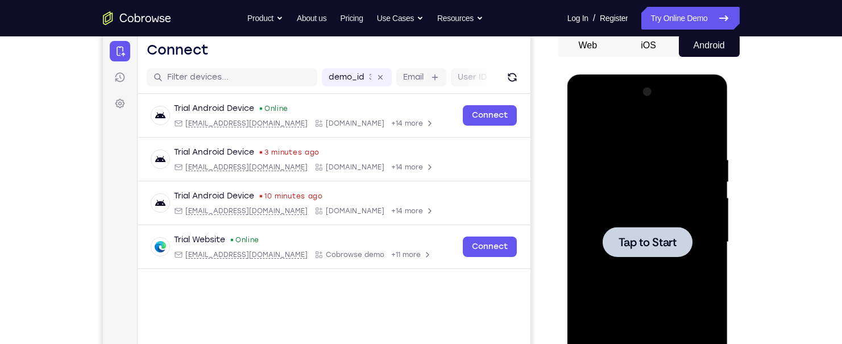
click at [649, 236] on span "Tap to Start" at bounding box center [648, 241] width 58 height 11
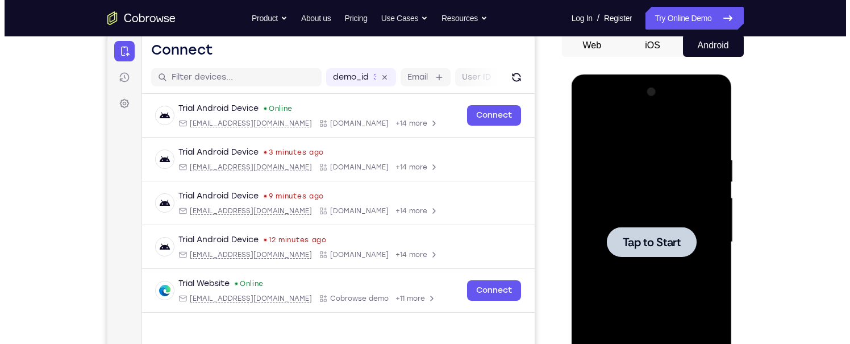
scroll to position [0, 0]
